Goal: Task Accomplishment & Management: Use online tool/utility

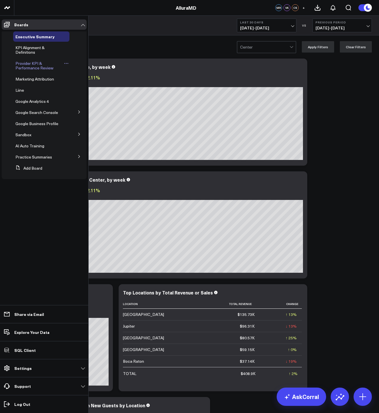
click at [20, 70] on span "Provider KPI & Performance Review" at bounding box center [34, 66] width 38 height 10
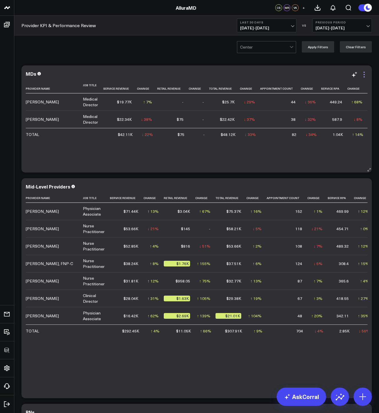
click at [366, 73] on icon at bounding box center [364, 74] width 7 height 7
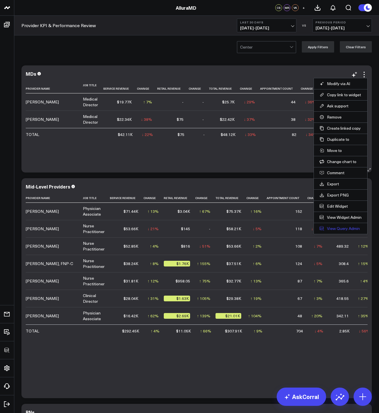
click at [332, 229] on link "View Query Admin" at bounding box center [341, 228] width 42 height 5
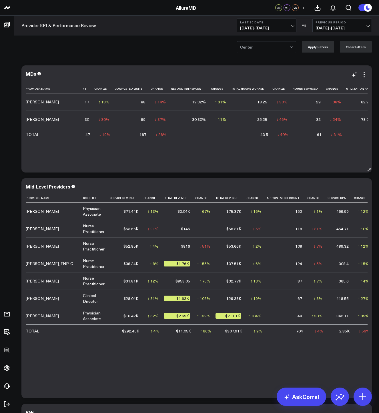
scroll to position [0, 480]
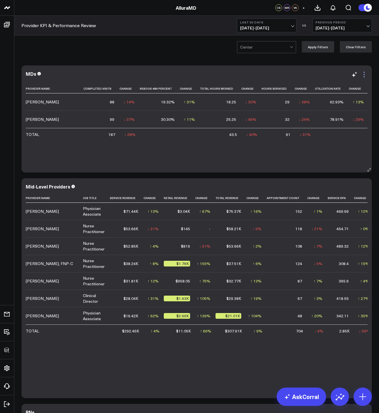
click at [363, 76] on icon at bounding box center [364, 74] width 7 height 7
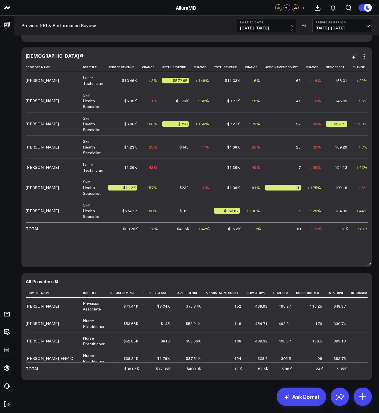
scroll to position [474, 0]
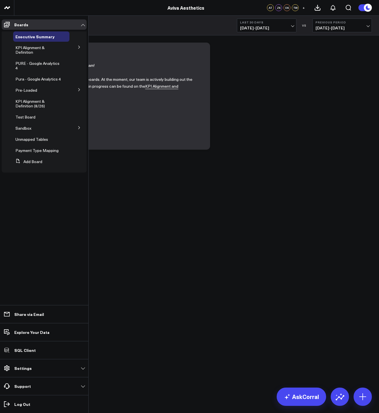
click at [80, 46] on icon at bounding box center [78, 46] width 3 height 3
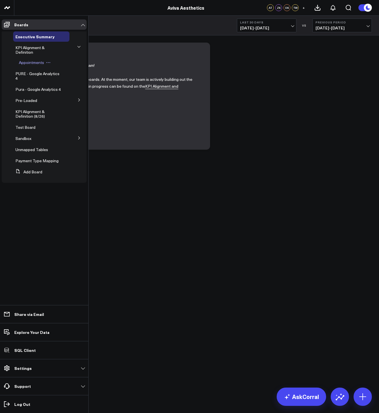
click at [34, 62] on span "Appointments" at bounding box center [31, 62] width 25 height 5
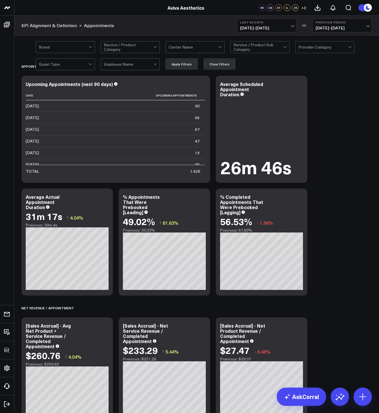
click at [175, 43] on div at bounding box center [193, 46] width 49 height 11
click at [183, 67] on div "Marriottsville" at bounding box center [195, 71] width 59 height 12
click at [186, 67] on button "Apply Filters" at bounding box center [182, 63] width 32 height 11
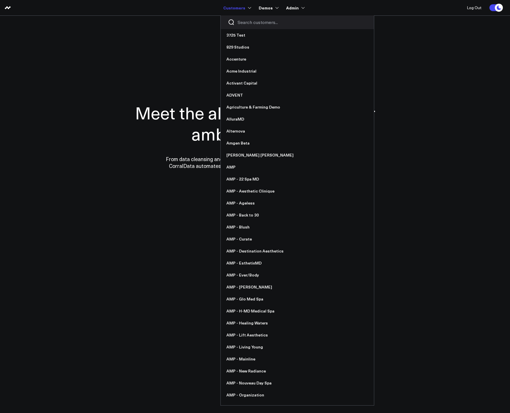
click at [246, 22] on input "Search customers input" at bounding box center [302, 22] width 129 height 6
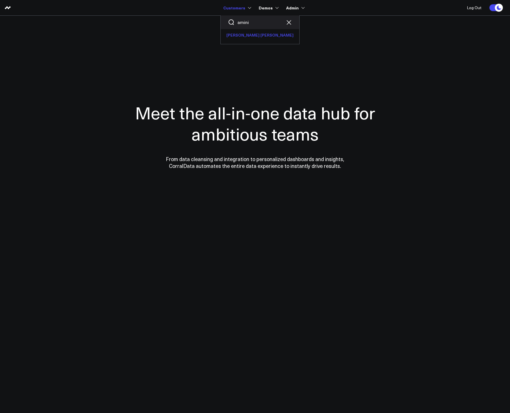
type input "amini"
click at [244, 37] on link "[PERSON_NAME] [PERSON_NAME]" at bounding box center [260, 35] width 79 height 12
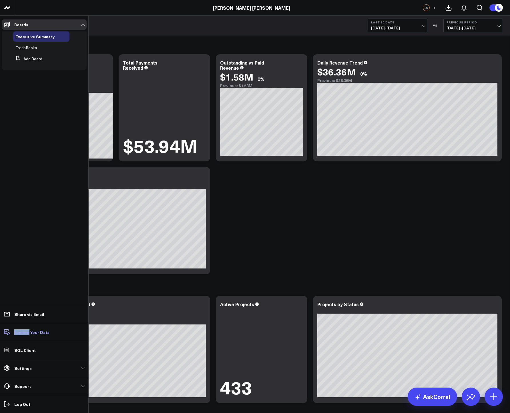
click at [25, 332] on p "Explore Your Data" at bounding box center [31, 332] width 35 height 5
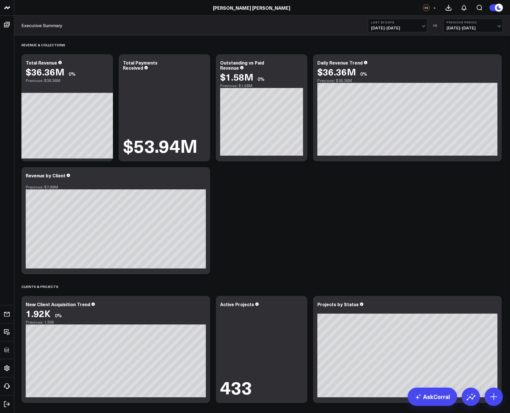
click at [327, 220] on div "Revenue & Collections Modify via AI Copy link to widget Ask support Remove Crea…" at bounding box center [262, 341] width 487 height 613
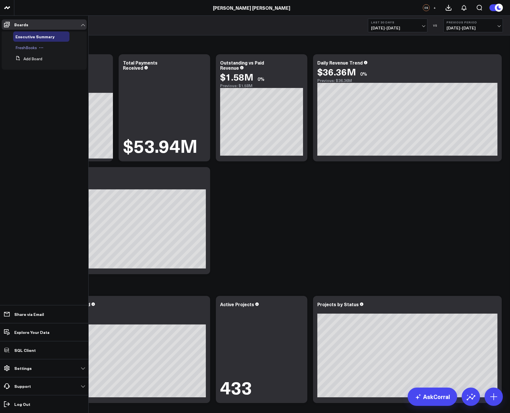
click at [20, 47] on span "FreshBooks" at bounding box center [25, 47] width 21 height 5
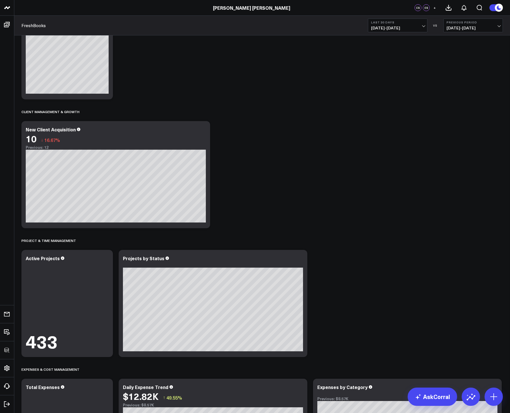
scroll to position [175, 0]
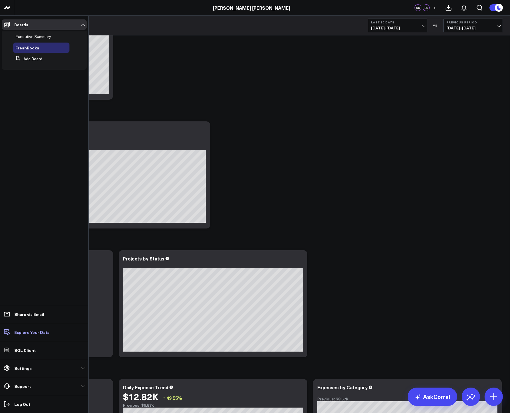
click at [27, 337] on link "Explore Your Data" at bounding box center [44, 332] width 85 height 10
click at [52, 370] on link "Settings" at bounding box center [44, 368] width 85 height 10
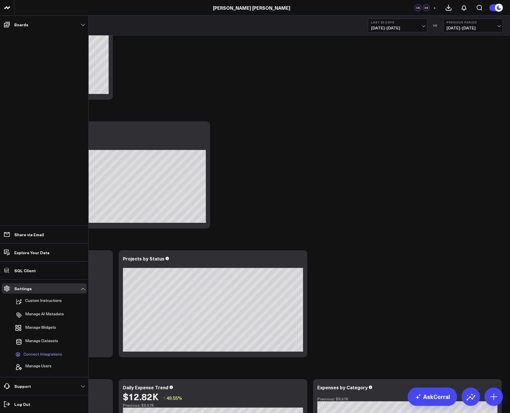
click at [40, 354] on span "Connect Integrations" at bounding box center [42, 354] width 39 height 5
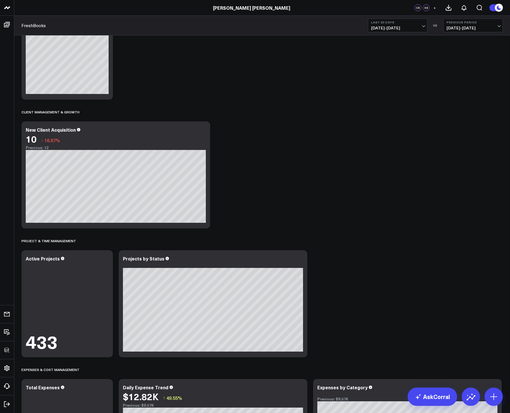
click at [290, 150] on div "Revenue & Financial Performance Modify via AI Copy link to widget Ask support R…" at bounding box center [262, 296] width 487 height 871
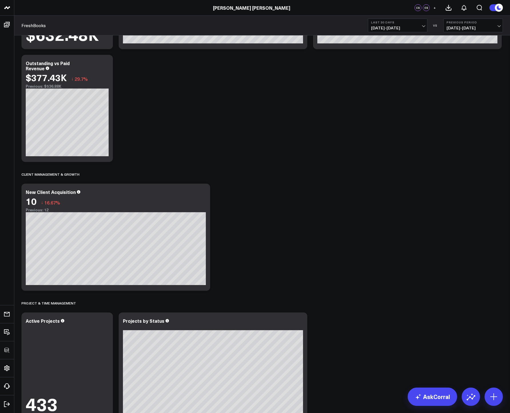
scroll to position [0, 0]
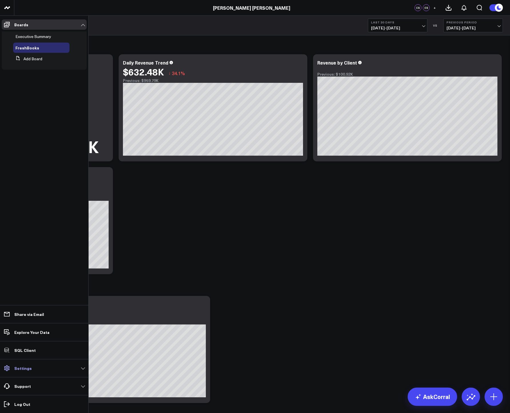
click at [39, 373] on link "Settings" at bounding box center [44, 368] width 85 height 10
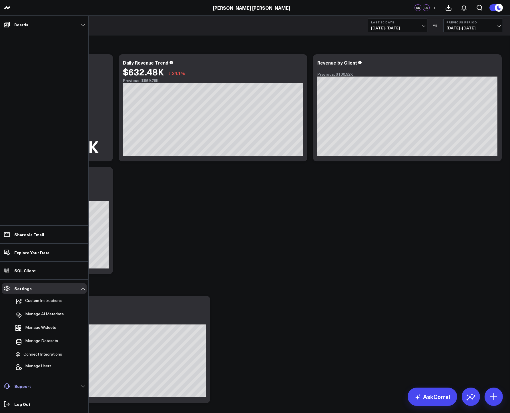
click at [36, 385] on link "Support" at bounding box center [44, 386] width 85 height 10
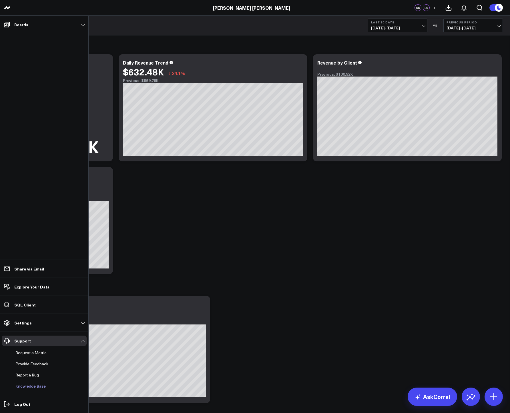
click at [30, 387] on link "Knowledge Base" at bounding box center [41, 386] width 56 height 10
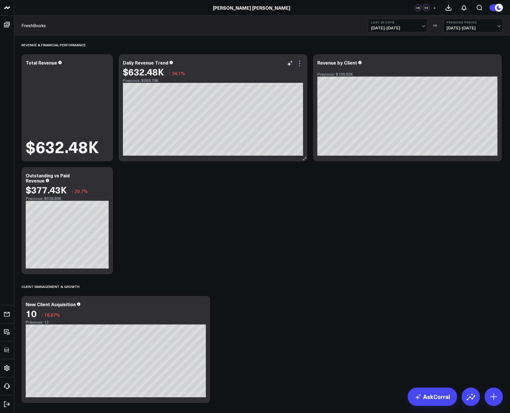
click at [301, 61] on icon at bounding box center [299, 63] width 7 height 7
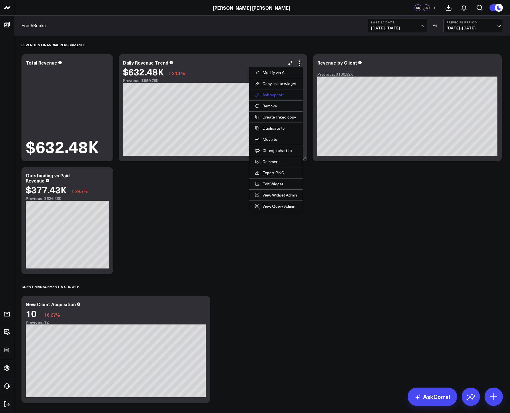
click at [272, 96] on button "Ask support" at bounding box center [276, 94] width 42 height 5
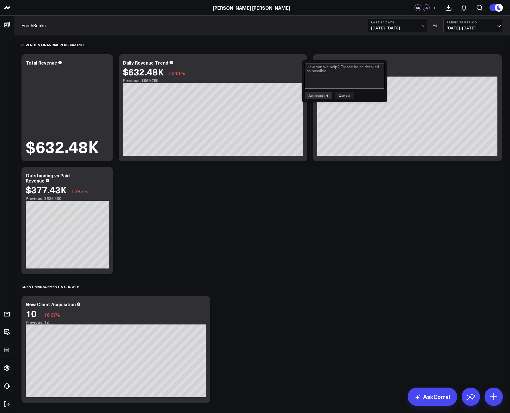
click at [314, 70] on textarea at bounding box center [344, 76] width 79 height 26
click at [349, 93] on button "Cancel" at bounding box center [344, 95] width 19 height 7
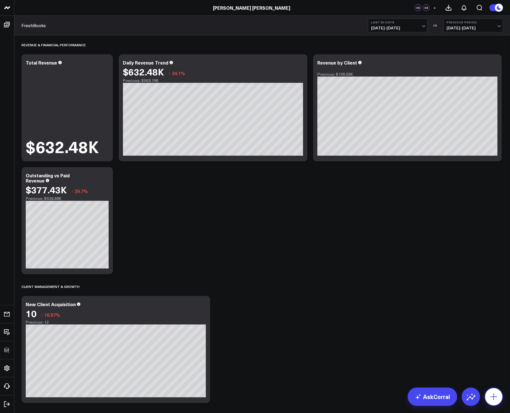
click at [489, 394] on button at bounding box center [494, 397] width 18 height 18
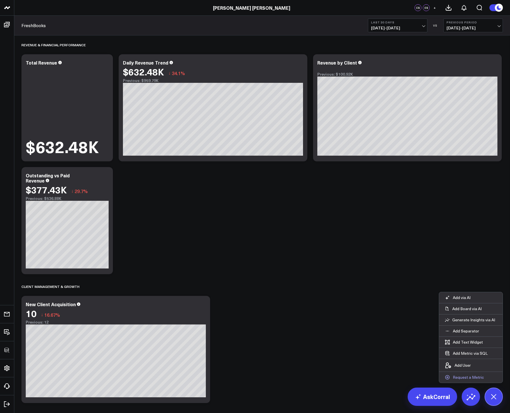
click at [468, 377] on p "Request a Metric" at bounding box center [468, 377] width 31 height 5
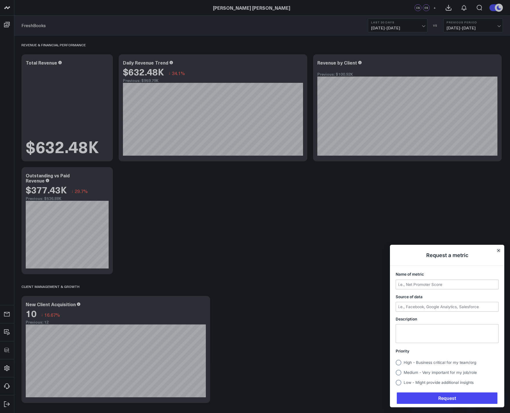
click at [501, 250] on button "Close" at bounding box center [498, 250] width 5 height 5
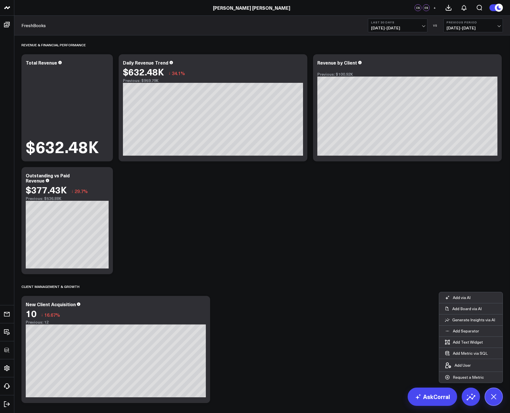
click at [497, 402] on button at bounding box center [494, 397] width 18 height 18
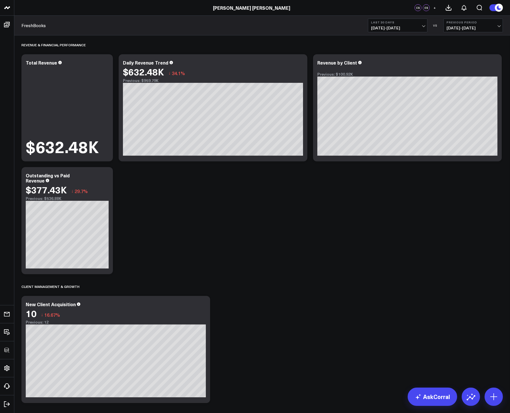
click at [490, 401] on icon at bounding box center [493, 397] width 9 height 9
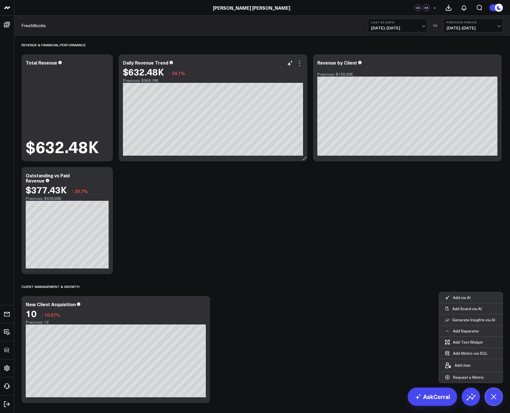
click at [300, 63] on icon at bounding box center [299, 63] width 1 height 1
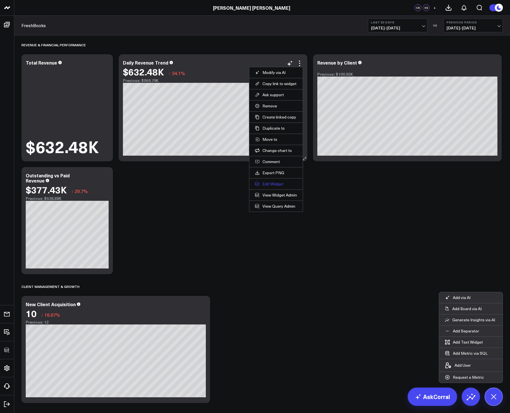
click at [270, 184] on button "Edit Widget" at bounding box center [276, 184] width 42 height 5
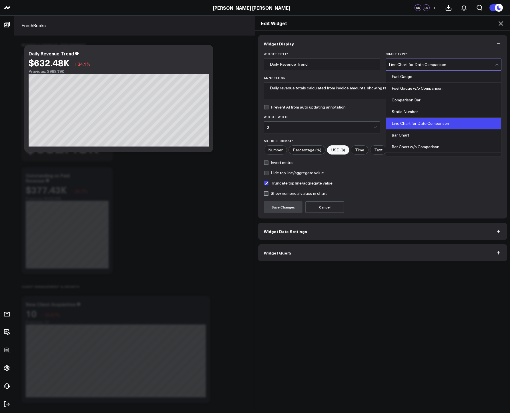
click at [444, 59] on div "Line Chart for Date Comparison" at bounding box center [442, 64] width 106 height 11
click at [388, 31] on div "Widget Display Widget Title * Daily Revenue Trend Chart Type * Fuel Gauge w/o C…" at bounding box center [382, 222] width 255 height 383
click at [312, 254] on button "Widget Query" at bounding box center [382, 252] width 249 height 17
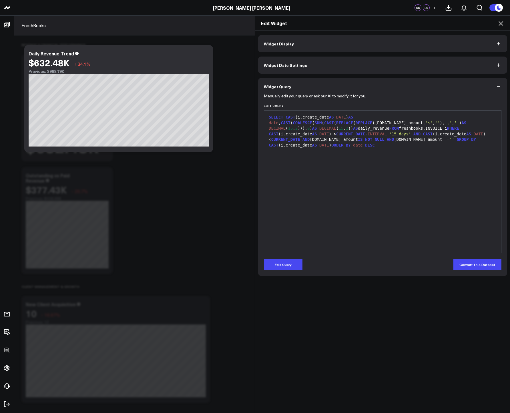
click at [288, 64] on span "Widget Date Settings" at bounding box center [285, 65] width 43 height 5
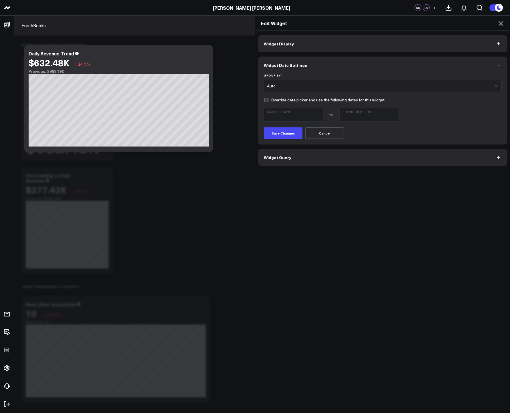
click at [500, 23] on icon at bounding box center [501, 23] width 7 height 7
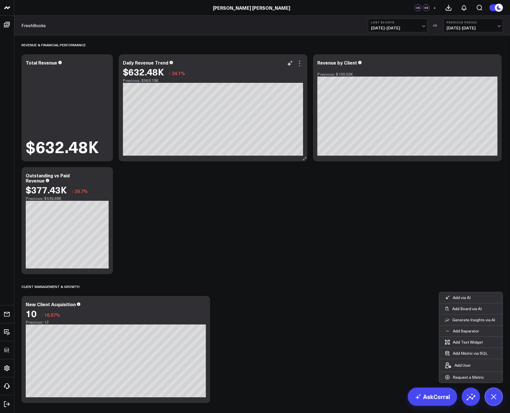
click at [301, 64] on icon at bounding box center [299, 63] width 7 height 7
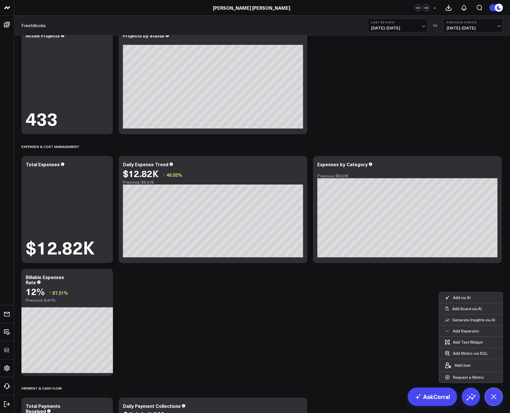
scroll to position [527, 0]
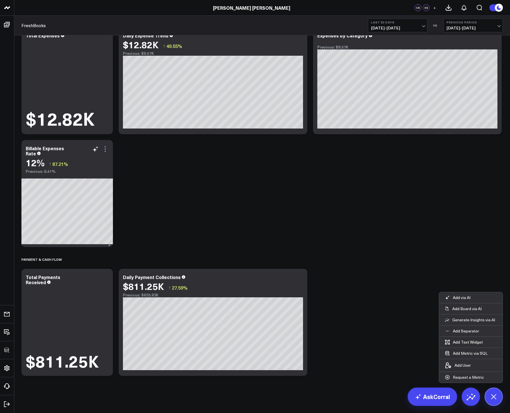
click at [105, 150] on icon at bounding box center [105, 149] width 1 height 1
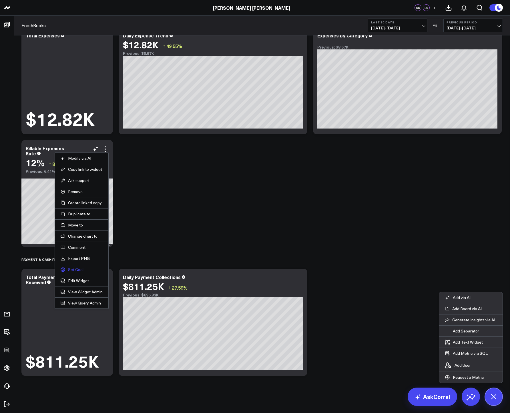
click at [76, 269] on link "Set Goal" at bounding box center [82, 269] width 42 height 5
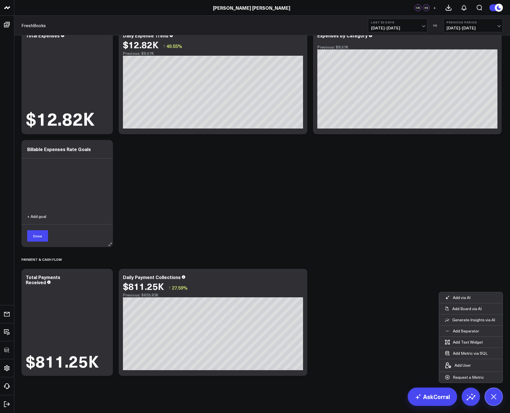
click at [39, 218] on button "+ Add goal" at bounding box center [36, 217] width 19 height 4
click at [90, 236] on button "Cancel" at bounding box center [95, 235] width 23 height 11
click at [42, 236] on button "Done" at bounding box center [37, 235] width 21 height 11
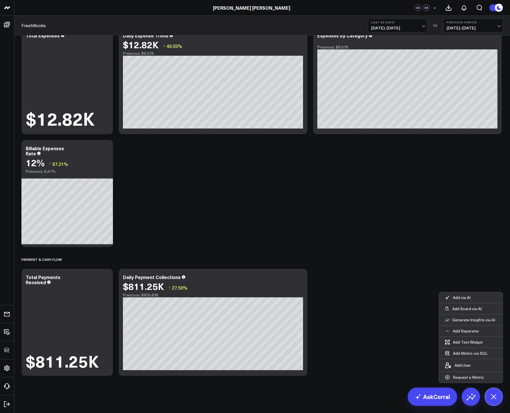
click at [496, 8] on icon at bounding box center [499, 8] width 6 height 6
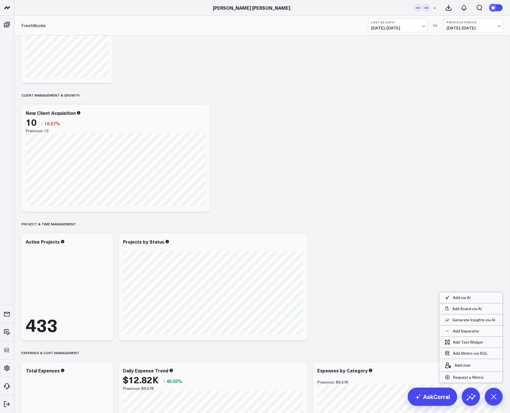
scroll to position [0, 0]
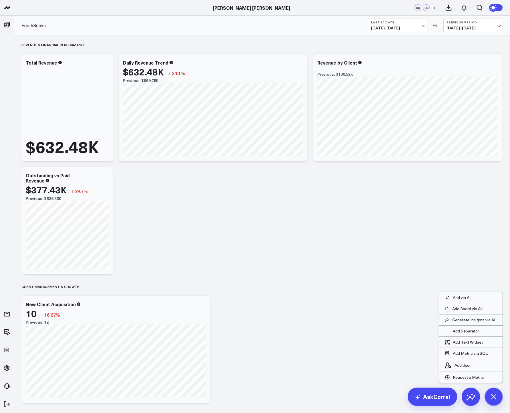
click at [497, 9] on circle at bounding box center [494, 8] width 8 height 8
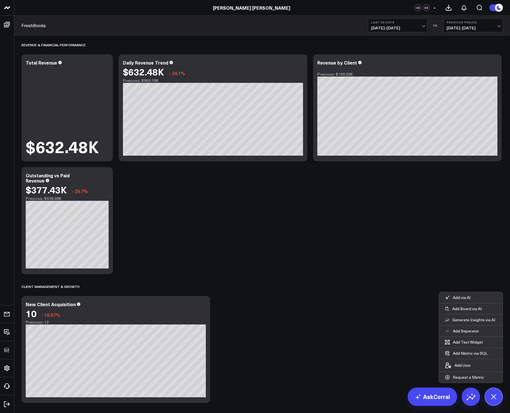
click at [494, 400] on icon at bounding box center [493, 397] width 13 height 13
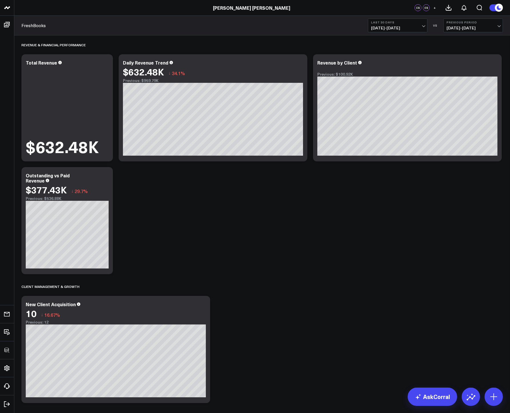
click at [436, 397] on link "AskCorral" at bounding box center [432, 397] width 49 height 18
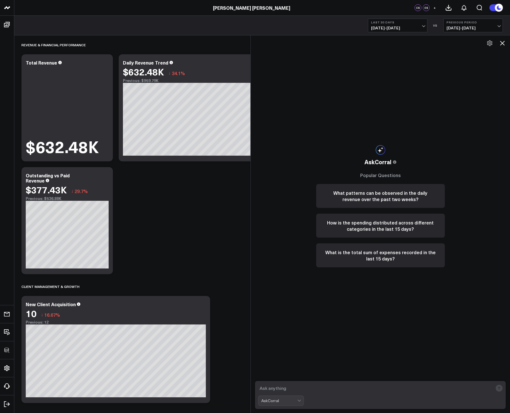
click at [505, 43] on icon at bounding box center [502, 43] width 7 height 7
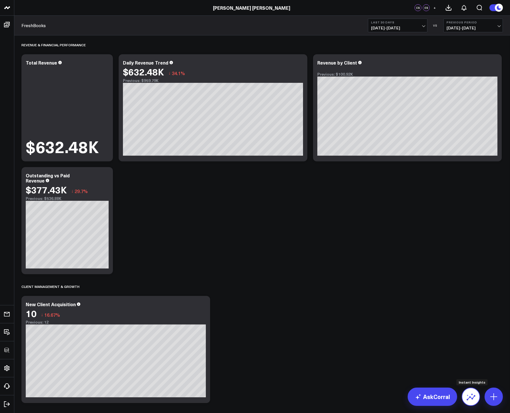
click at [470, 398] on icon at bounding box center [470, 397] width 9 height 9
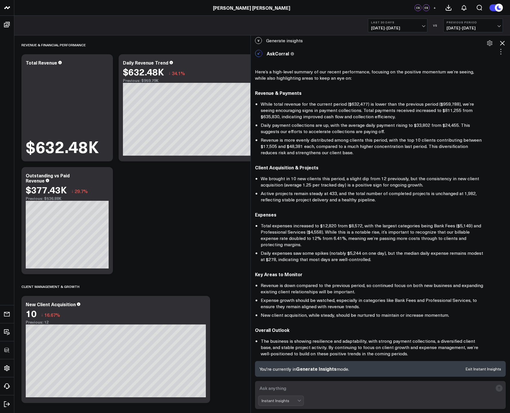
scroll to position [36, 0]
